Goal: Entertainment & Leisure: Consume media (video, audio)

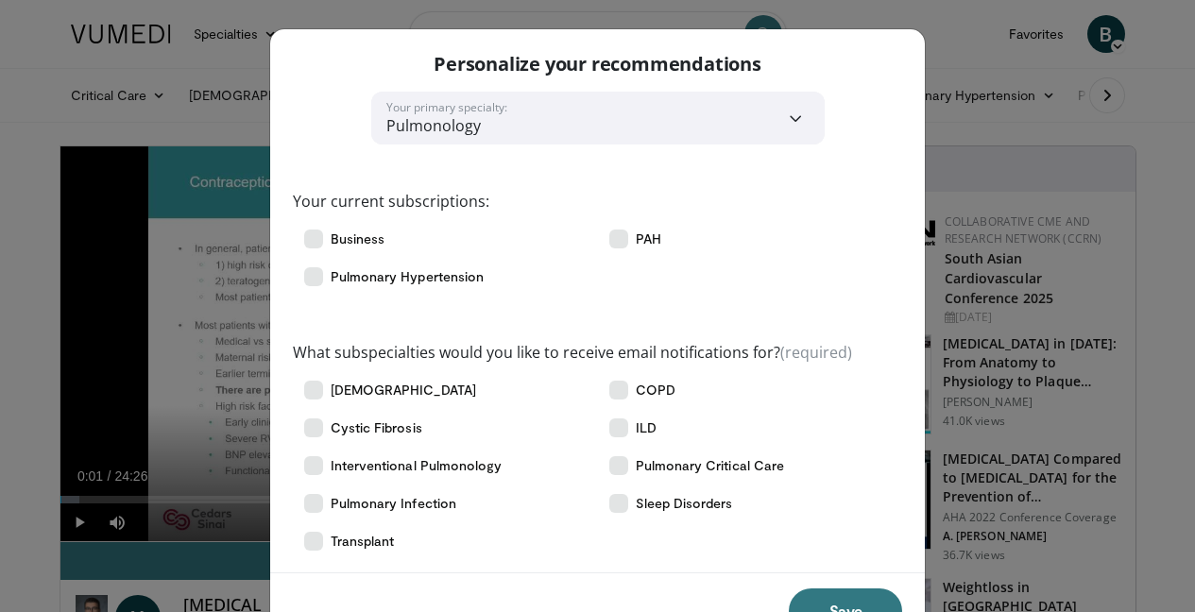
scroll to position [66, 0]
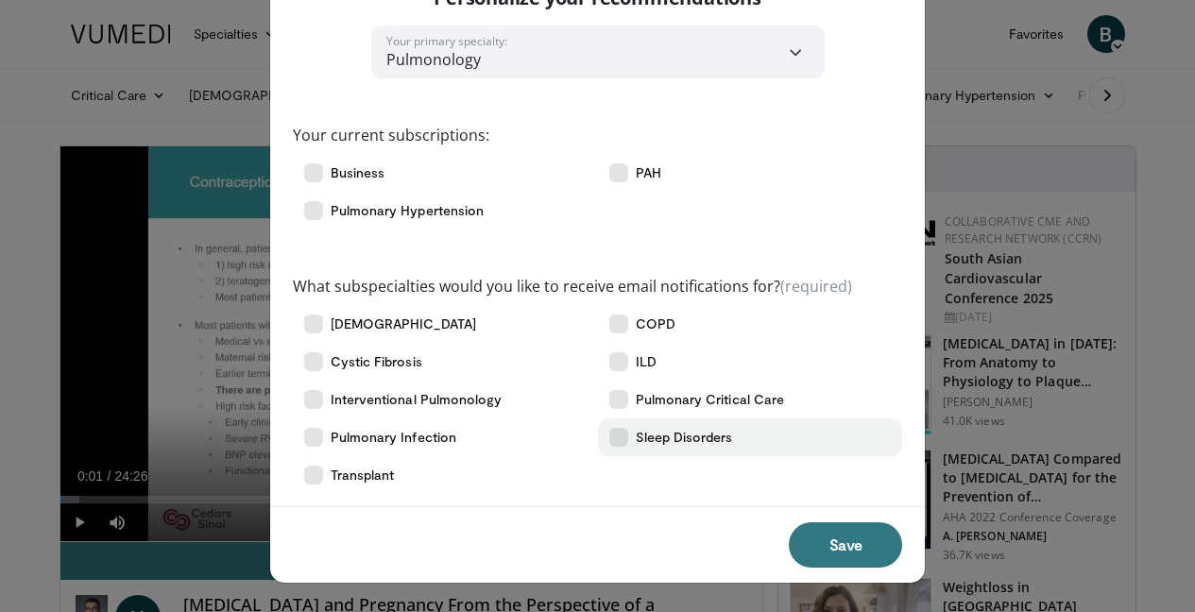
click at [619, 437] on icon at bounding box center [618, 437] width 19 height 19
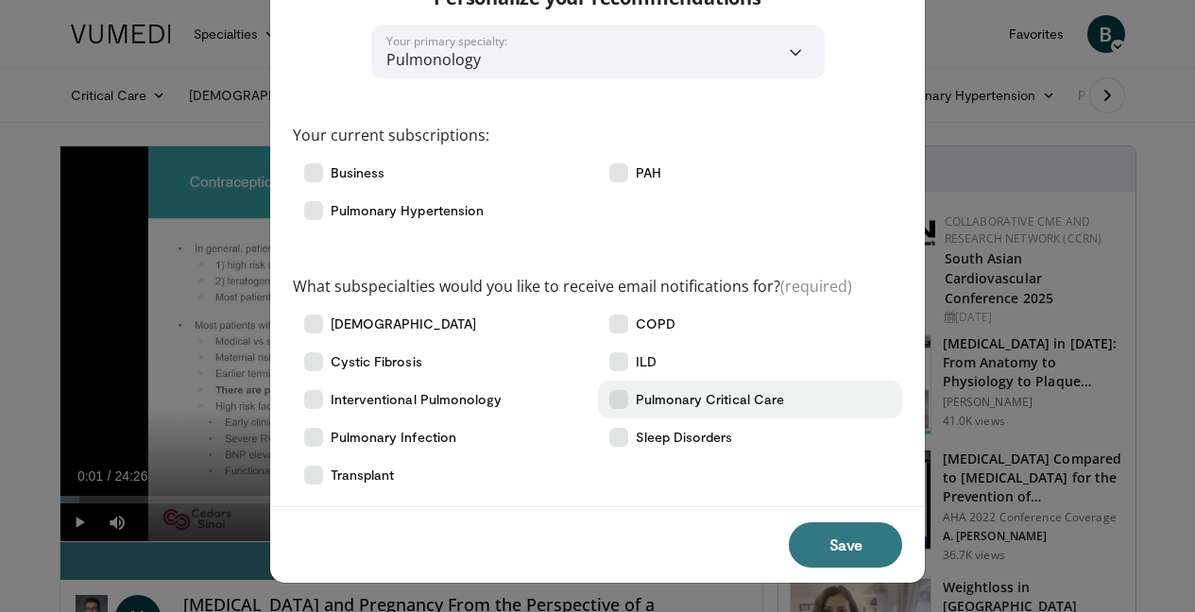
click at [621, 399] on icon at bounding box center [618, 399] width 19 height 19
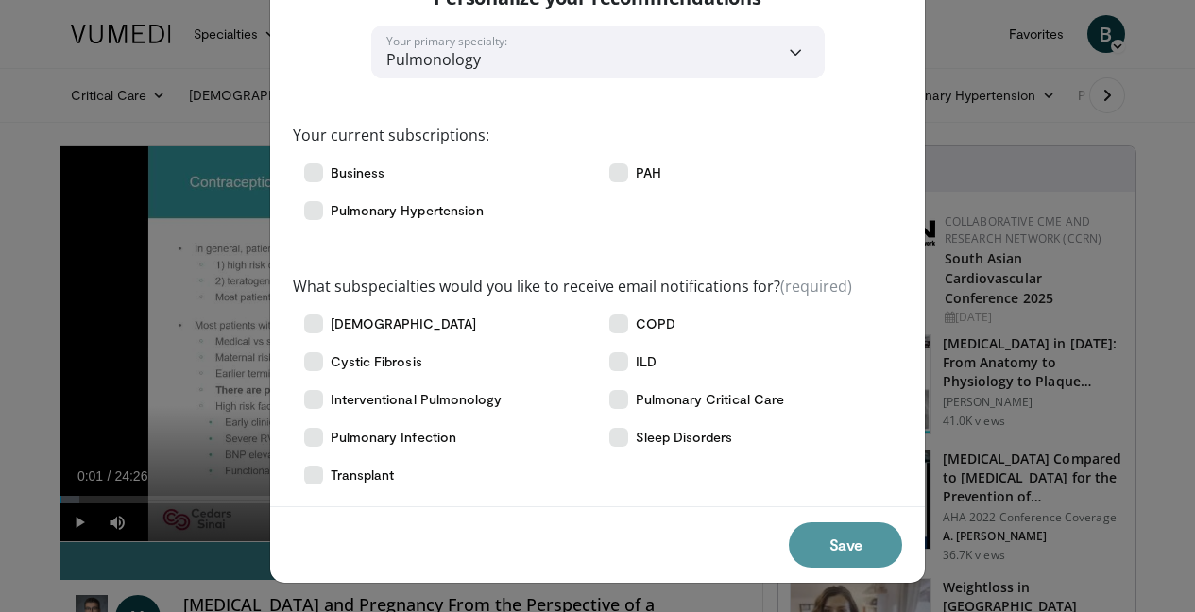
click at [820, 549] on button "Save" at bounding box center [845, 544] width 113 height 45
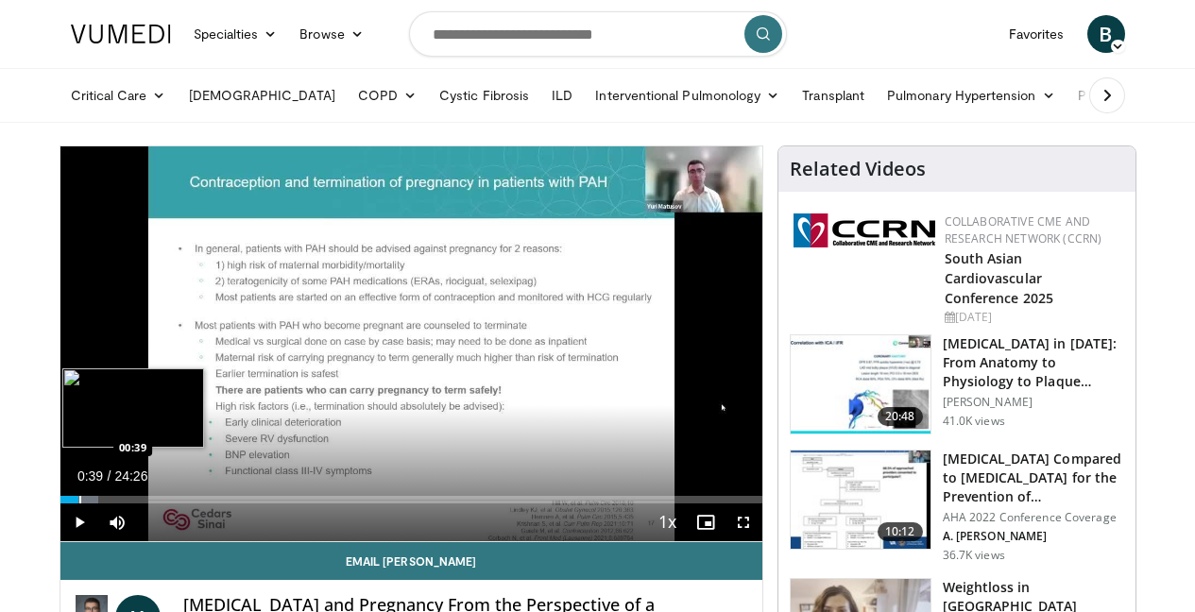
click at [79, 499] on div "Progress Bar" at bounding box center [80, 500] width 2 height 8
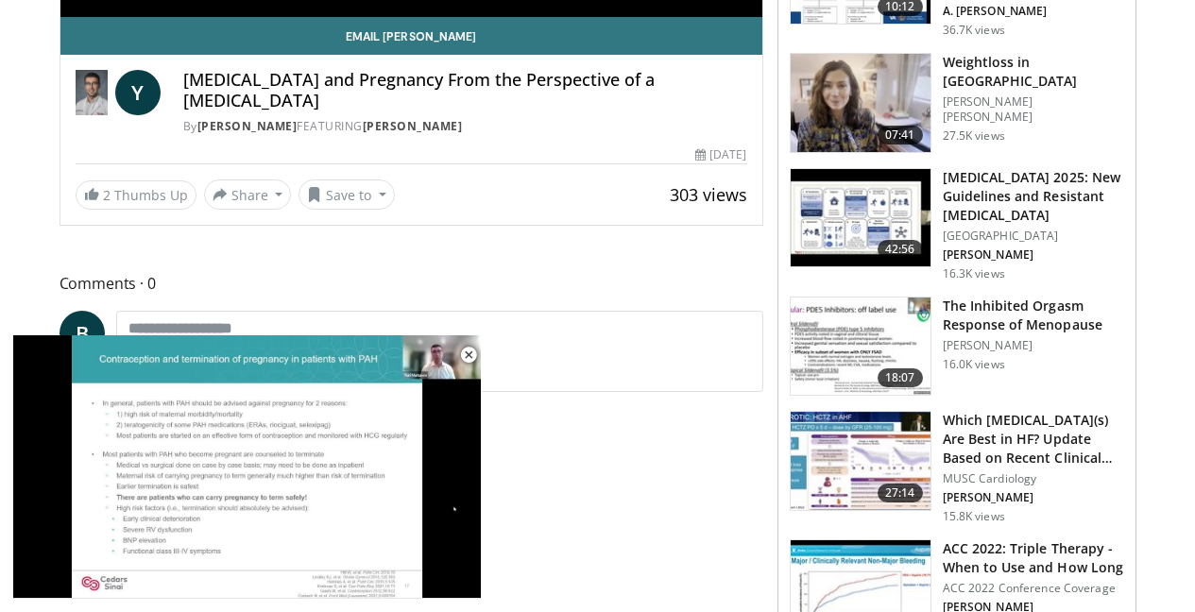
scroll to position [534, 0]
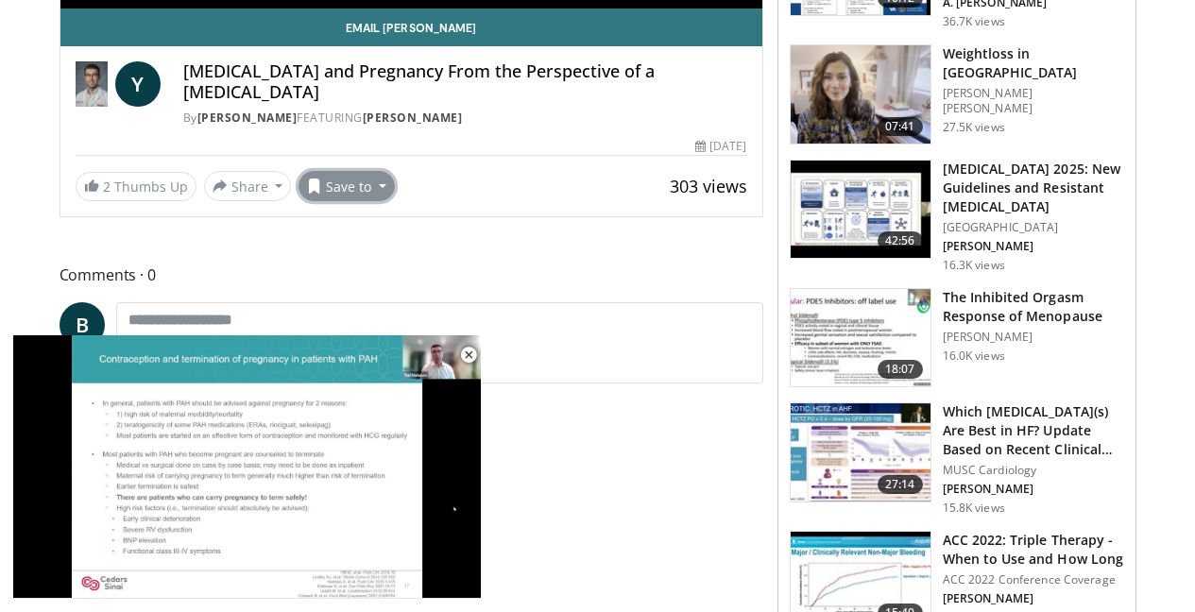
click at [382, 187] on button "Save to" at bounding box center [347, 186] width 96 height 30
click at [573, 110] on div "By [PERSON_NAME] FEATURING [PERSON_NAME]" at bounding box center [465, 118] width 564 height 17
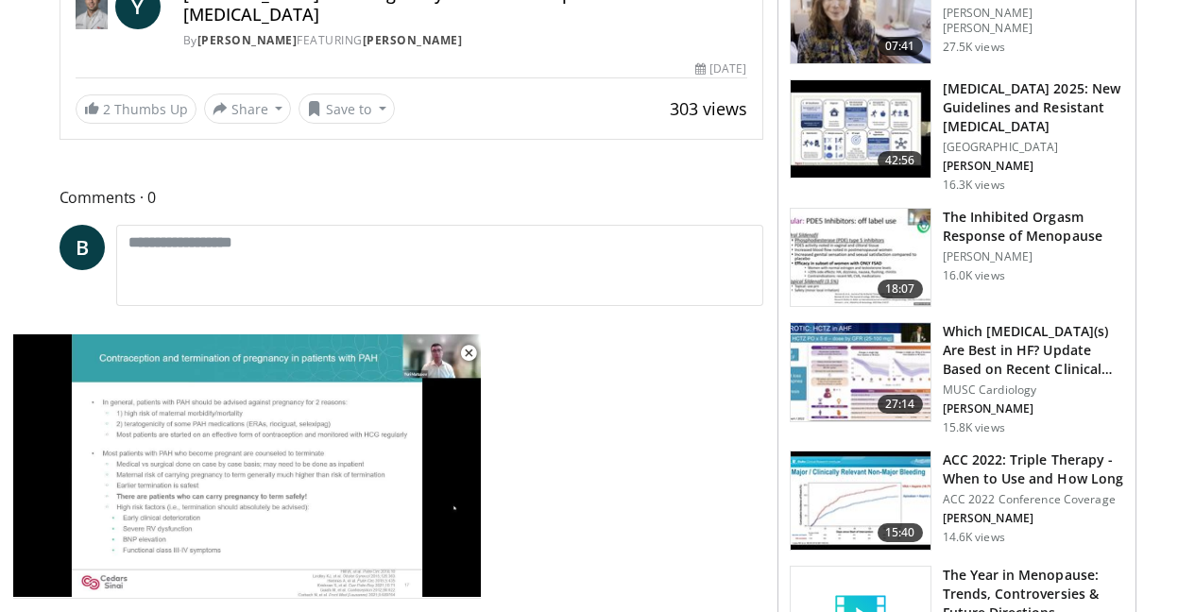
scroll to position [616, 0]
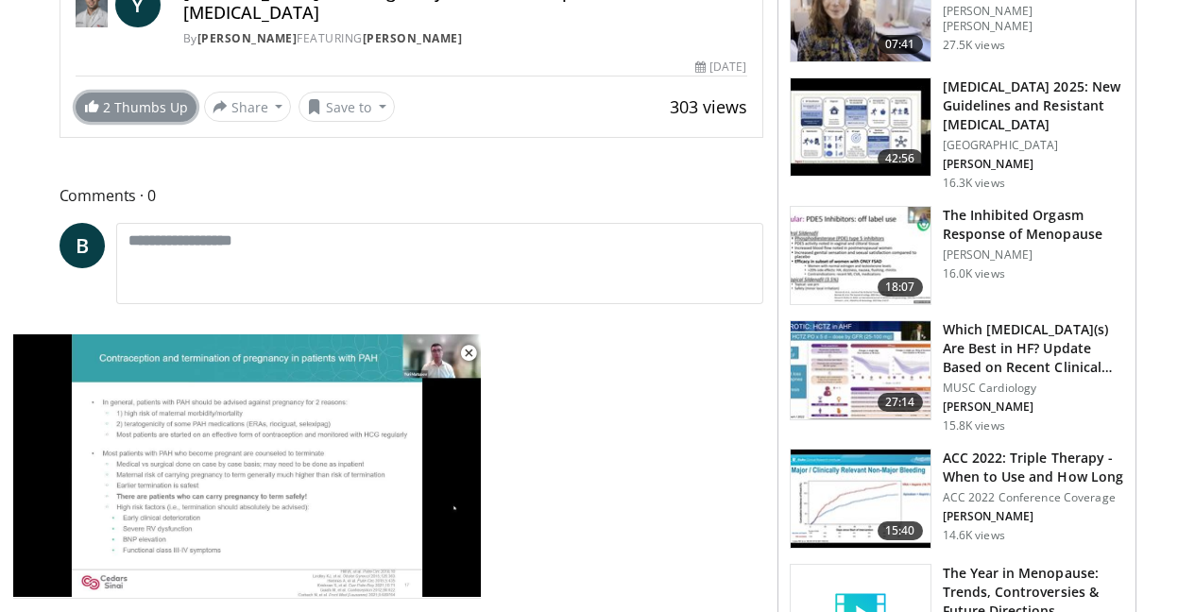
click at [125, 105] on link "2 Thumbs Up" at bounding box center [136, 107] width 121 height 29
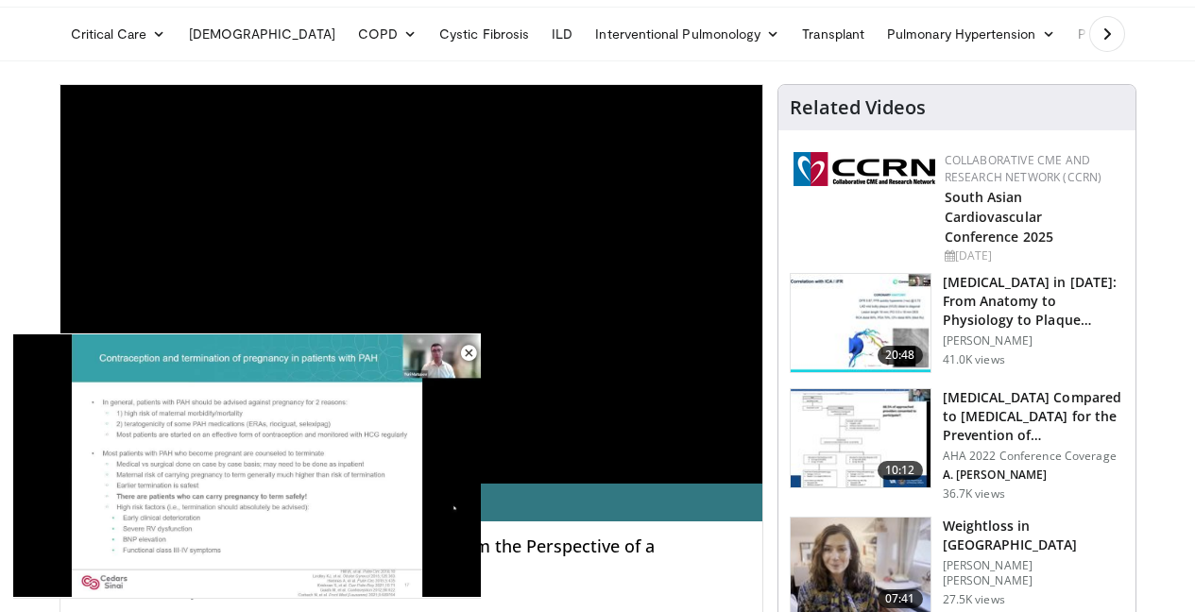
scroll to position [0, 0]
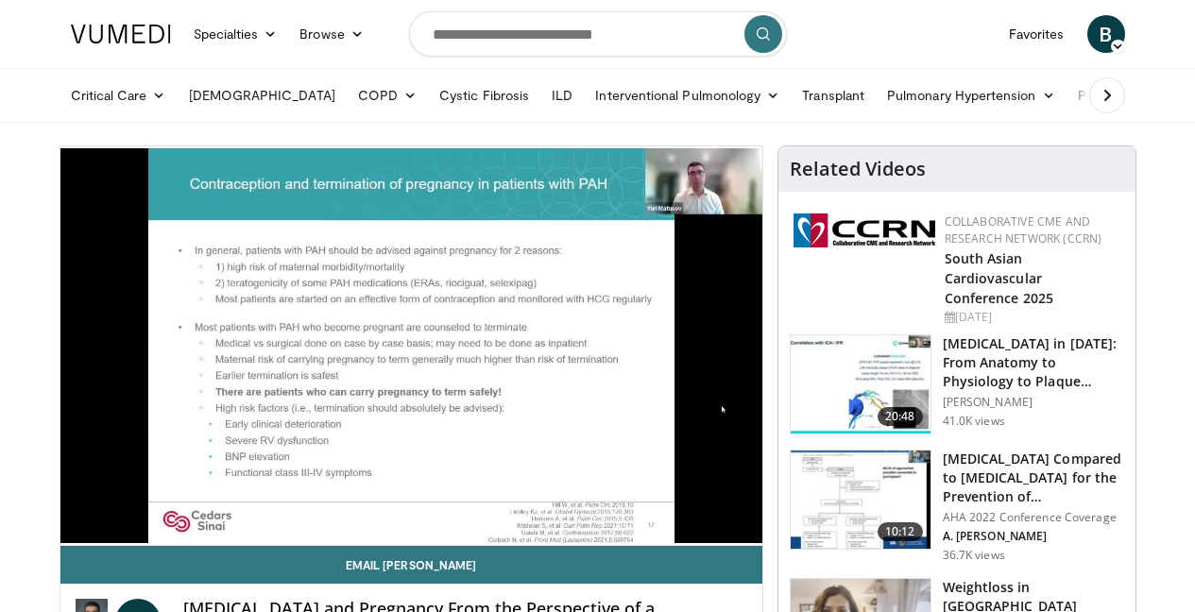
click at [890, 5] on nav "Specialties Adult & Family Medicine Allergy, [MEDICAL_DATA], Immunology Anesthe…" at bounding box center [598, 34] width 1077 height 68
click at [950, 10] on nav "Specialties Adult & Family Medicine Allergy, [MEDICAL_DATA], Immunology Anesthe…" at bounding box center [598, 34] width 1077 height 68
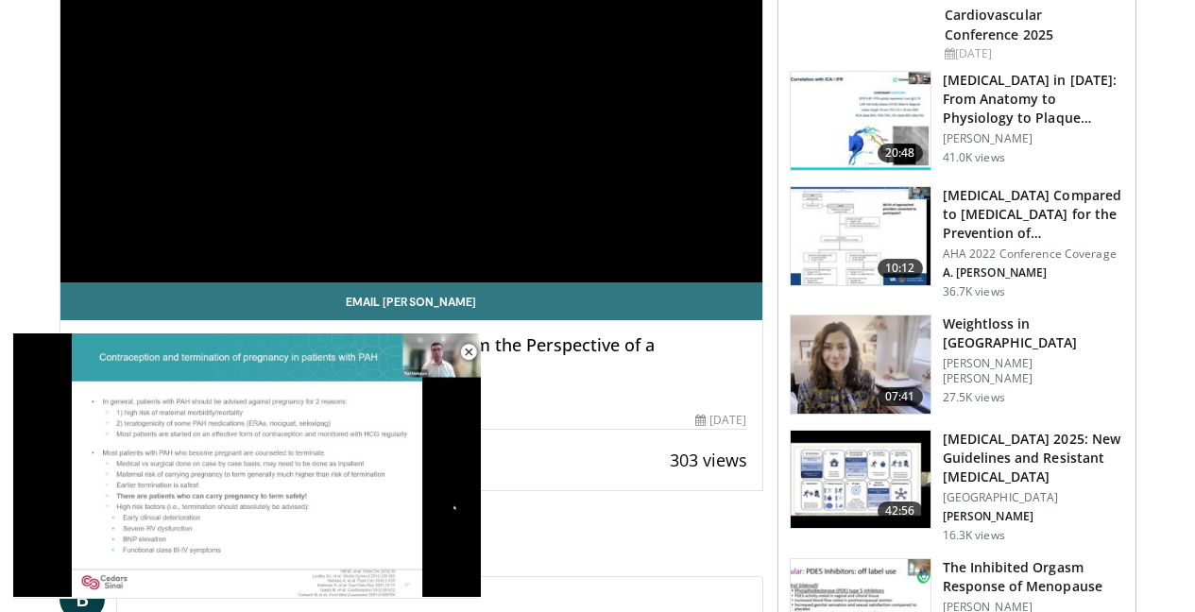
scroll to position [272, 0]
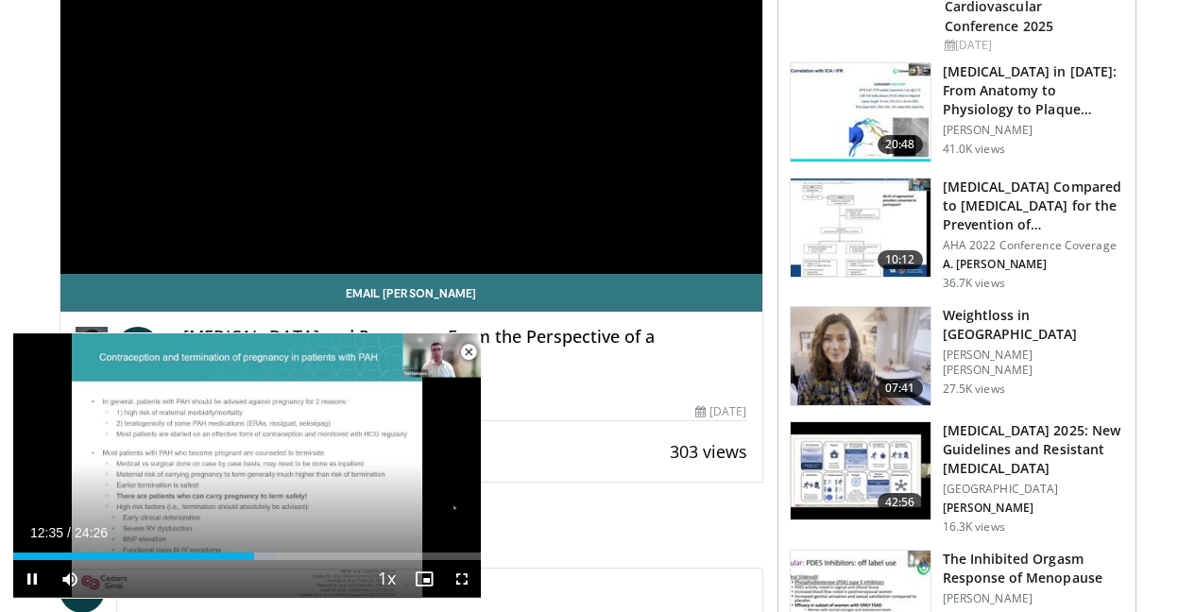
click at [471, 352] on span "Video Player" at bounding box center [469, 352] width 38 height 38
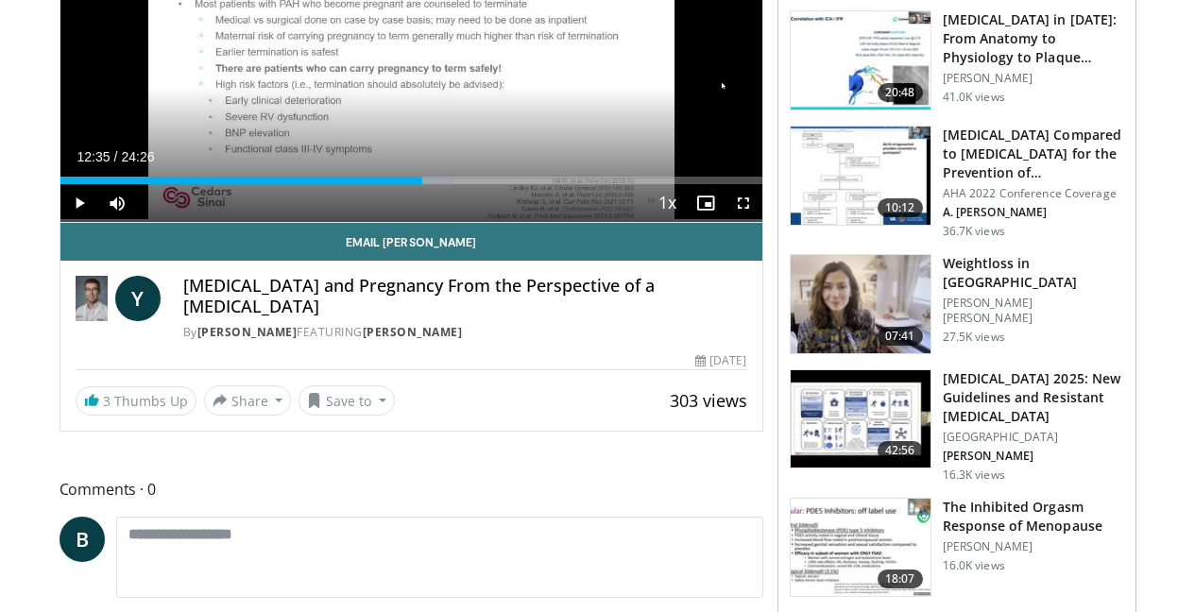
scroll to position [332, 0]
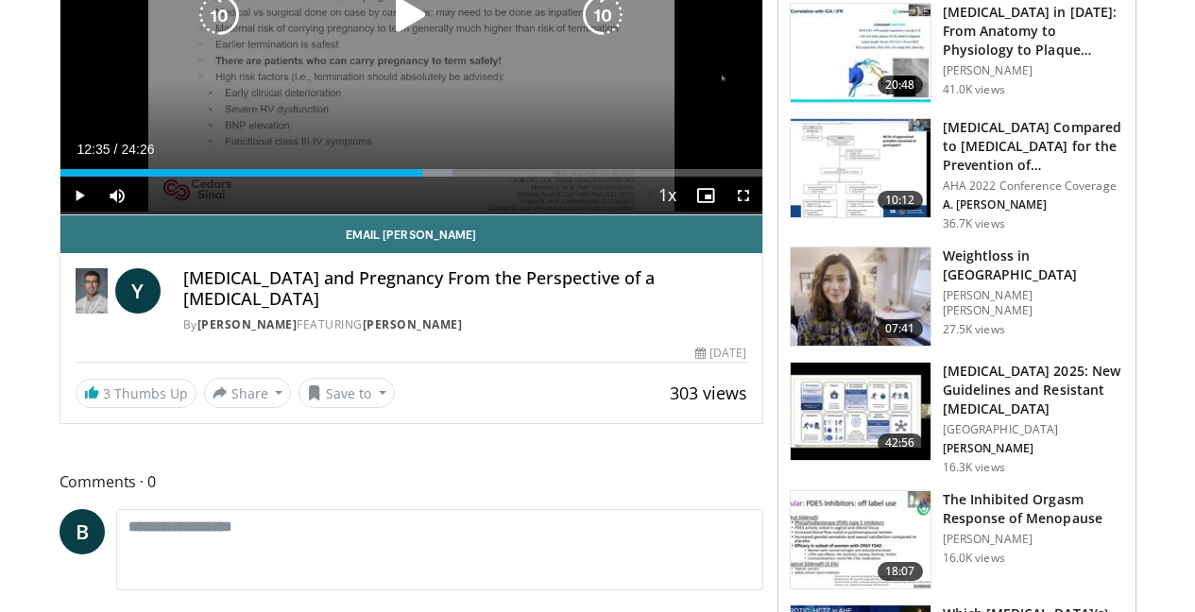
click at [445, 119] on div "10 seconds Tap to unmute" at bounding box center [411, 15] width 702 height 400
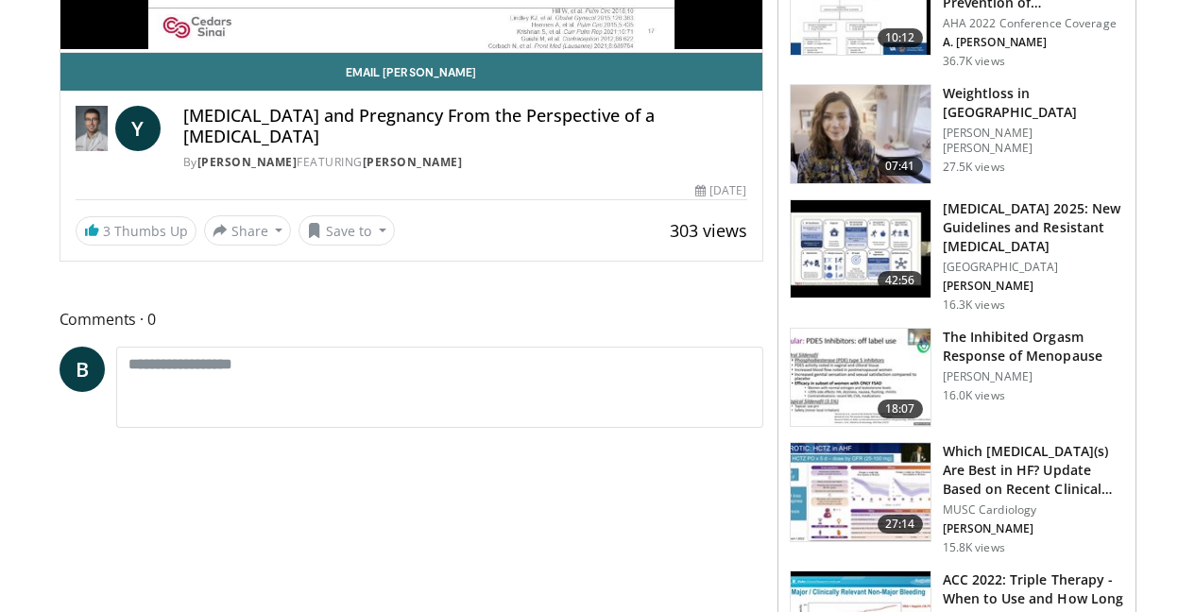
scroll to position [476, 0]
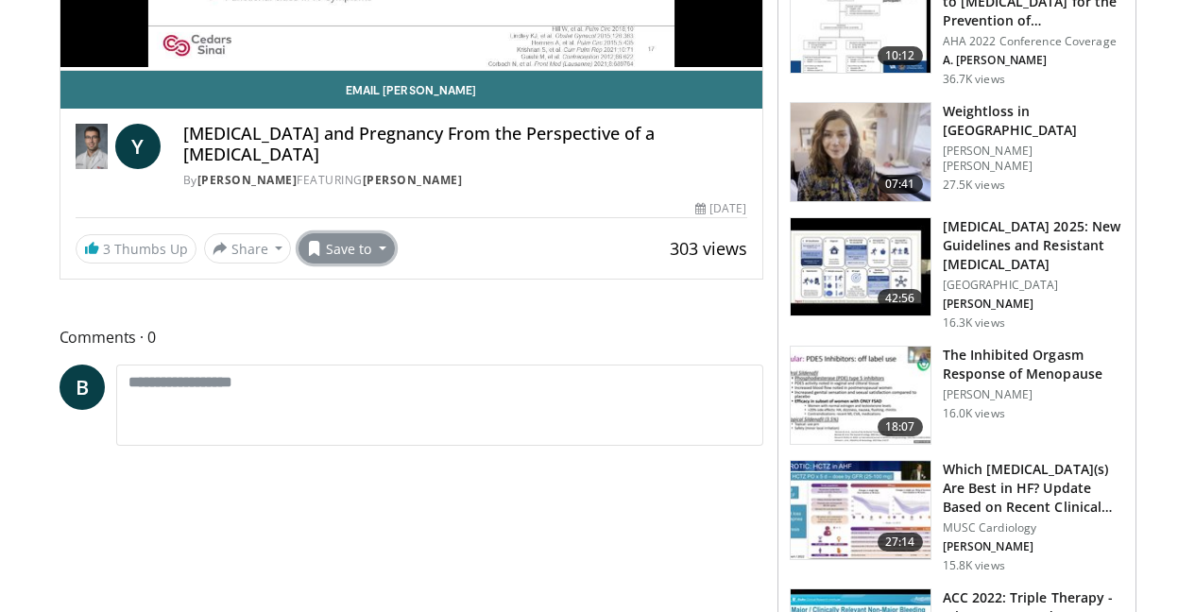
click at [376, 246] on button "Save to" at bounding box center [347, 248] width 96 height 30
click at [276, 244] on button "Share" at bounding box center [248, 248] width 88 height 30
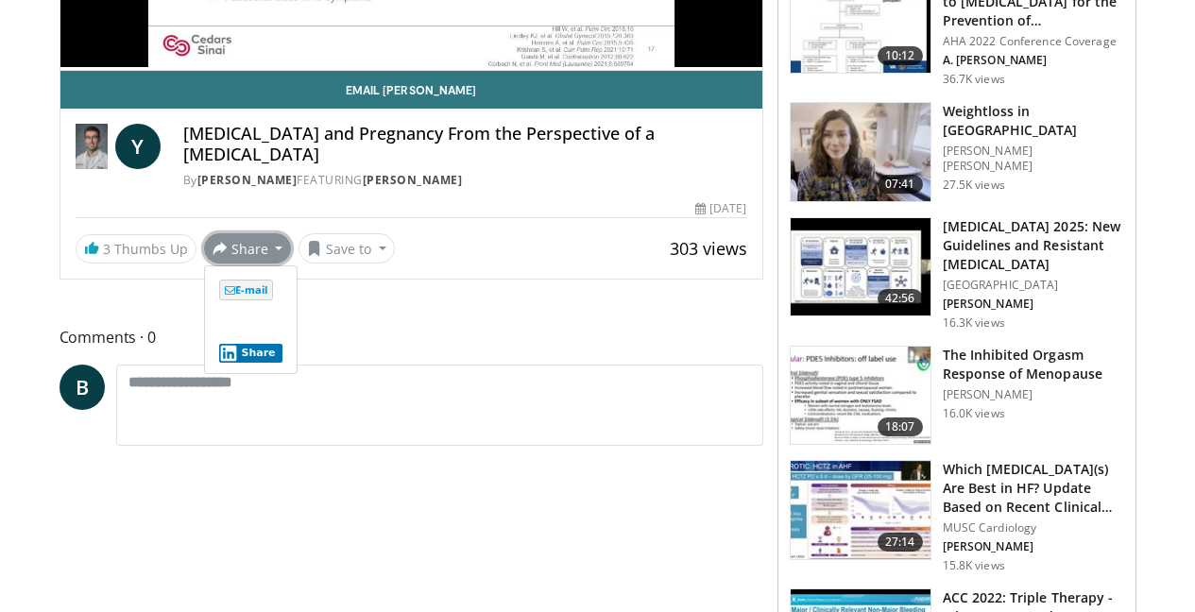
click at [301, 202] on div "303 views [DATE]" at bounding box center [412, 209] width 672 height 18
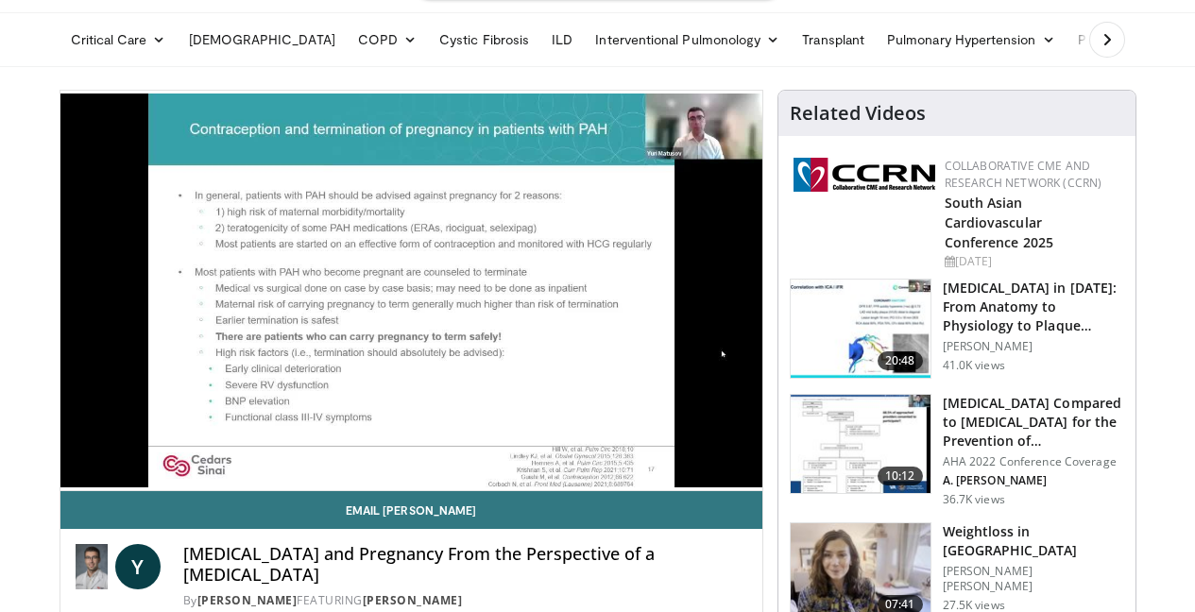
scroll to position [0, 0]
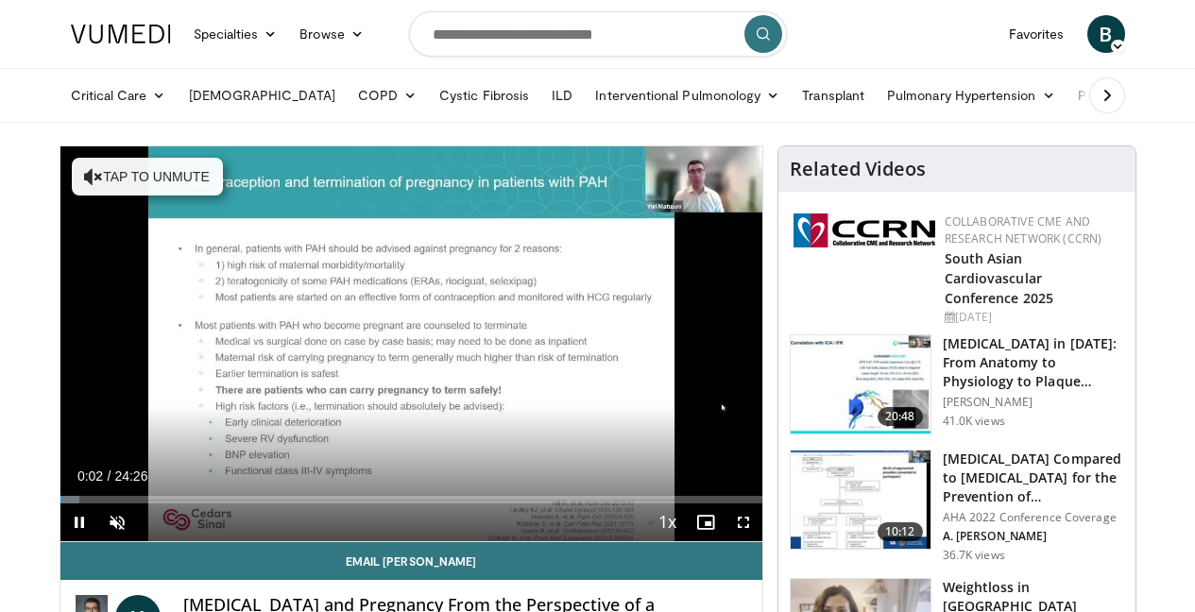
click at [483, 505] on div "Current Time 0:02 / Duration 24:26 Pause Skip Backward Skip Forward Unmute Load…" at bounding box center [411, 523] width 702 height 38
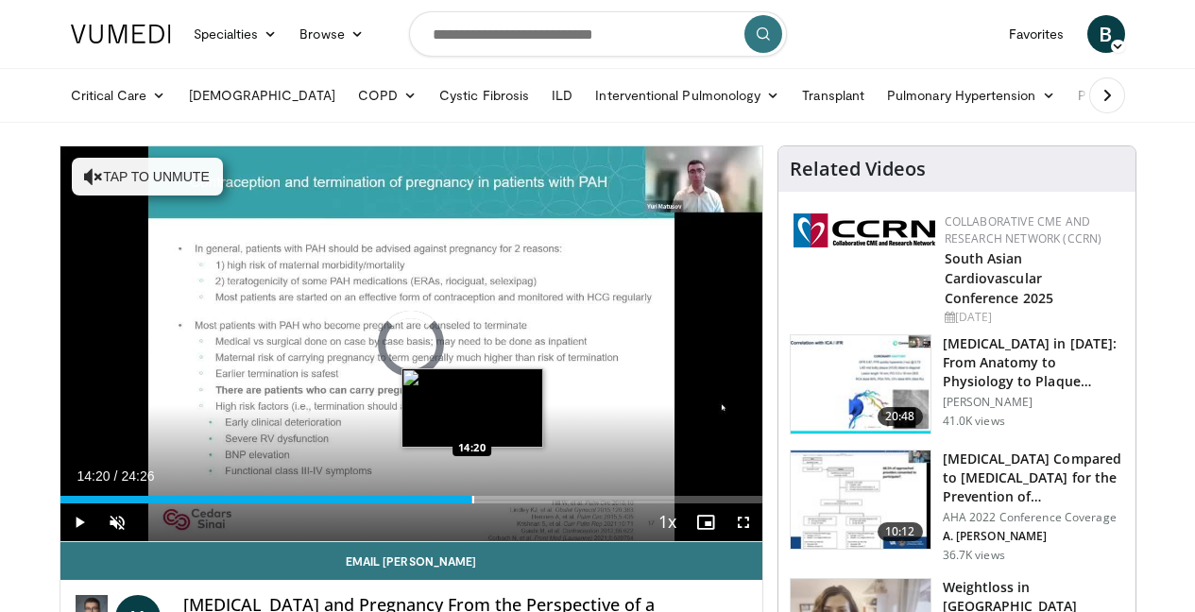
click at [472, 501] on div "Progress Bar" at bounding box center [473, 500] width 2 height 8
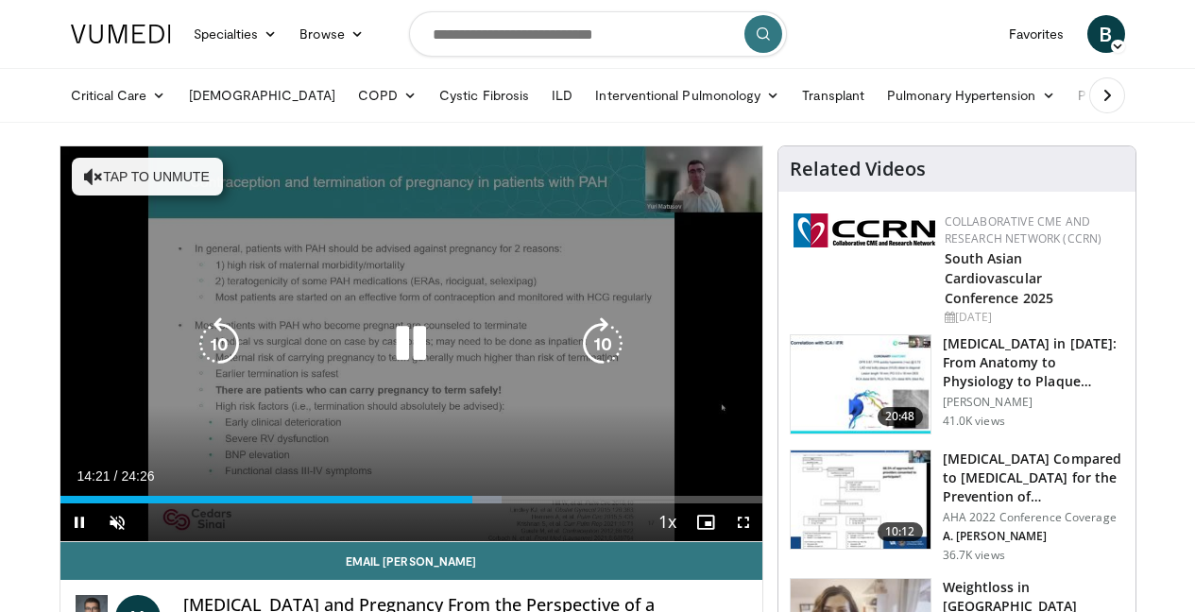
click at [469, 335] on div "Video Player" at bounding box center [410, 344] width 421 height 38
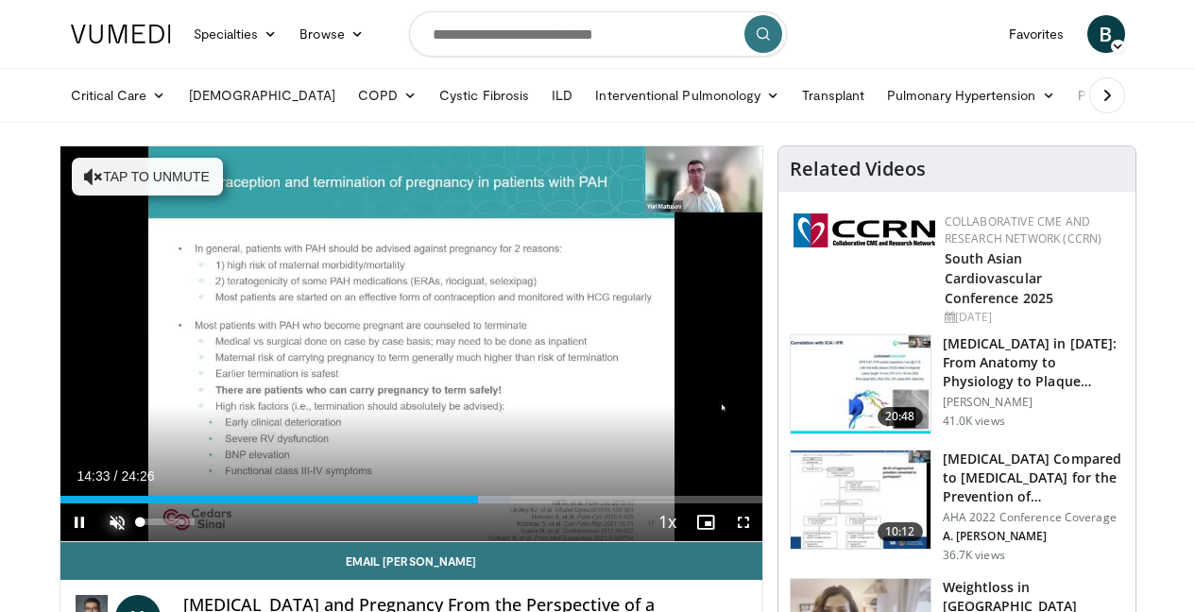
click at [113, 522] on span "Video Player" at bounding box center [117, 523] width 38 height 38
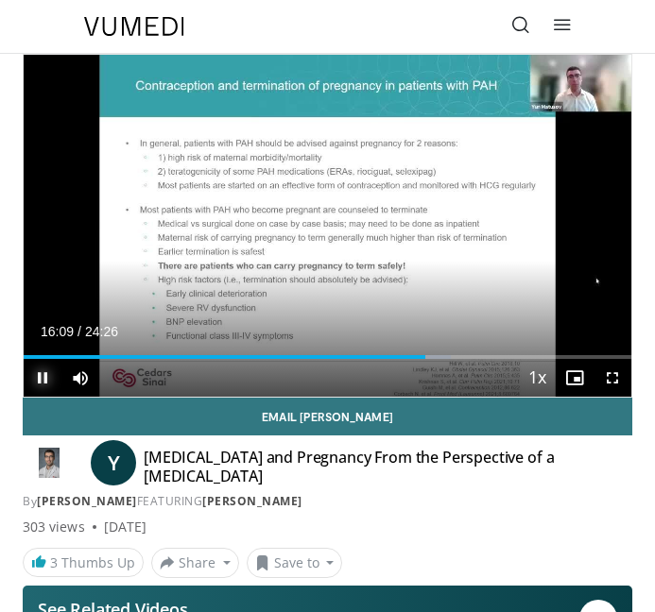
click at [40, 379] on span "Video Player" at bounding box center [43, 378] width 38 height 38
click at [43, 376] on span "Video Player" at bounding box center [43, 378] width 38 height 38
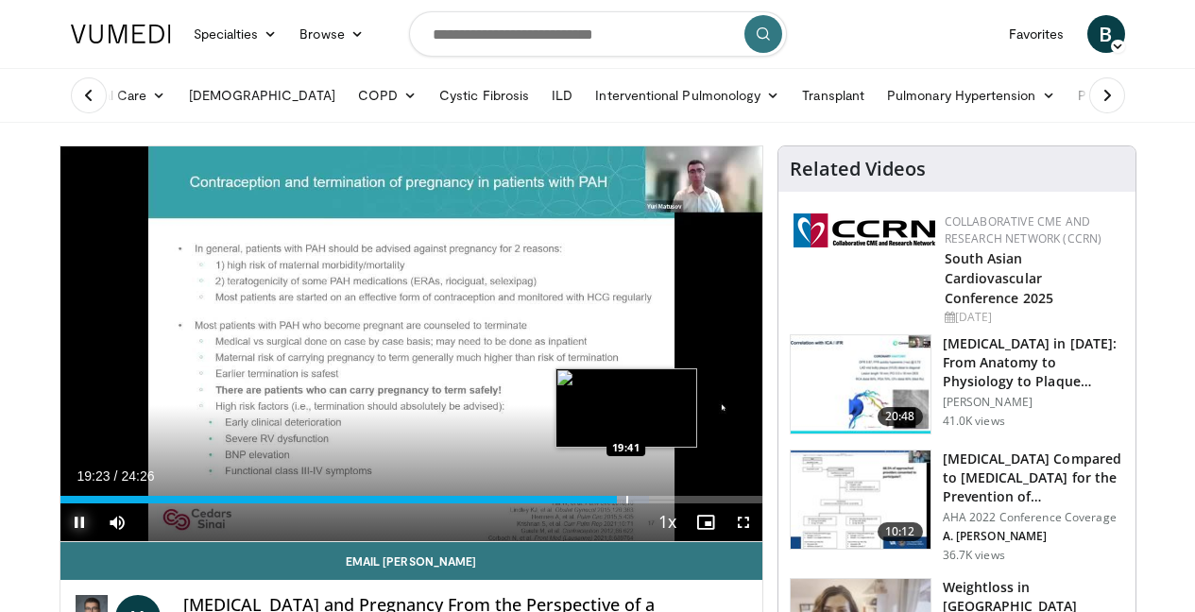
click at [626, 496] on div "Progress Bar" at bounding box center [627, 500] width 2 height 8
click at [647, 497] on div "Progress Bar" at bounding box center [648, 500] width 2 height 8
click at [662, 500] on div "Progress Bar" at bounding box center [663, 500] width 2 height 8
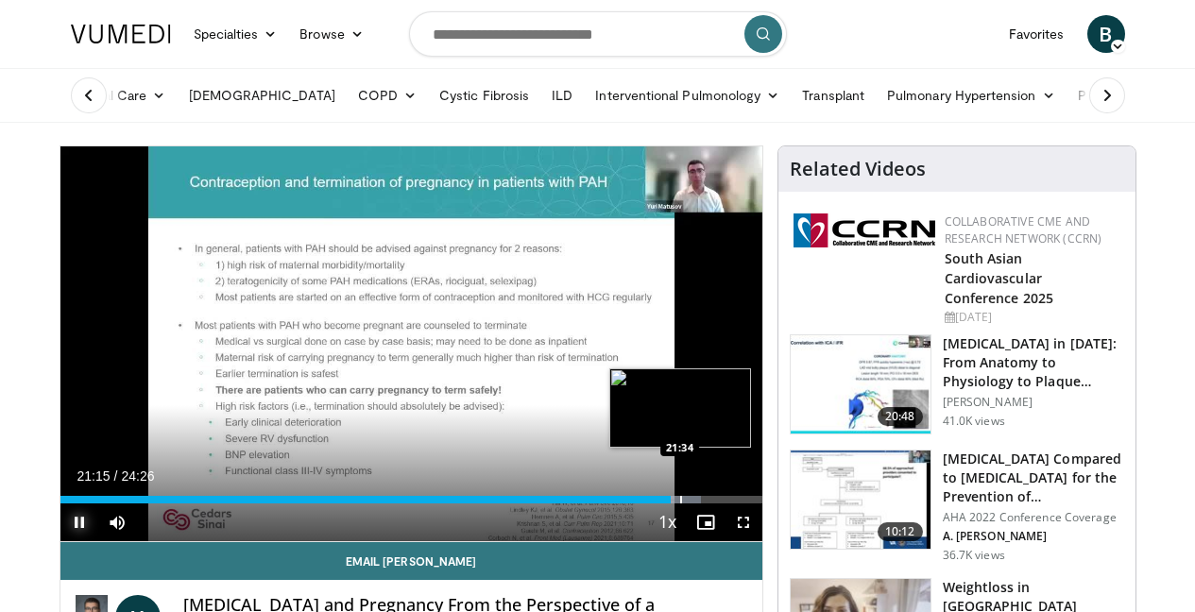
click at [681, 501] on div "Progress Bar" at bounding box center [681, 500] width 2 height 8
click at [697, 497] on div "Progress Bar" at bounding box center [698, 500] width 2 height 8
click at [712, 500] on div "Progress Bar" at bounding box center [713, 500] width 2 height 8
click at [726, 502] on div "Progress Bar" at bounding box center [727, 500] width 2 height 8
click at [739, 503] on div "Progress Bar" at bounding box center [740, 500] width 2 height 8
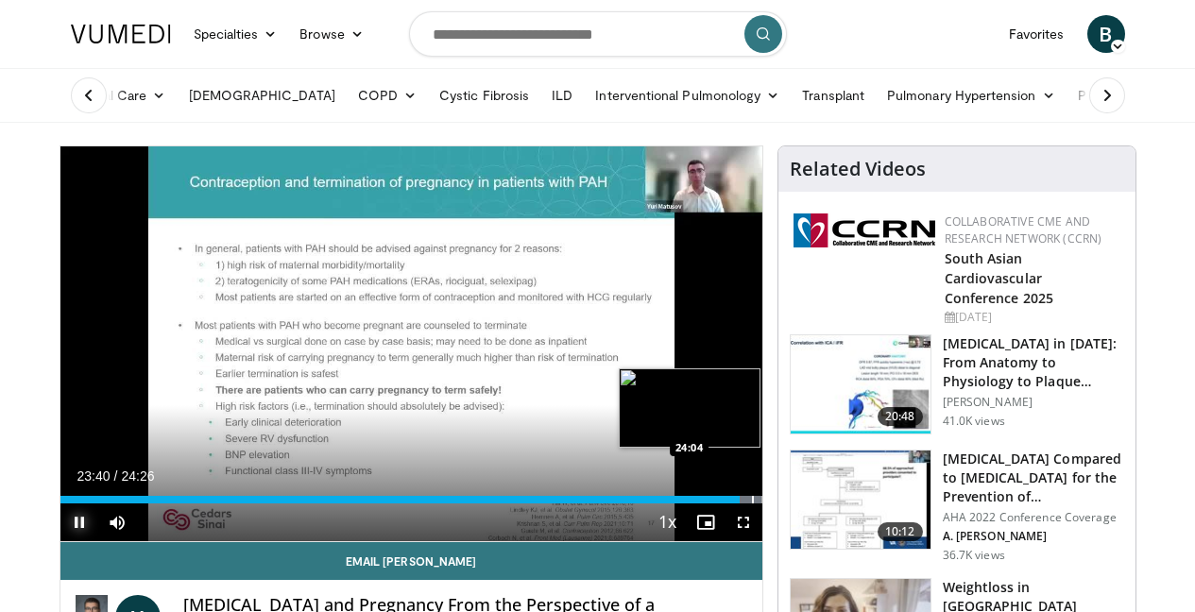
click at [752, 498] on div "Progress Bar" at bounding box center [753, 500] width 2 height 8
